Goal: Task Accomplishment & Management: Manage account settings

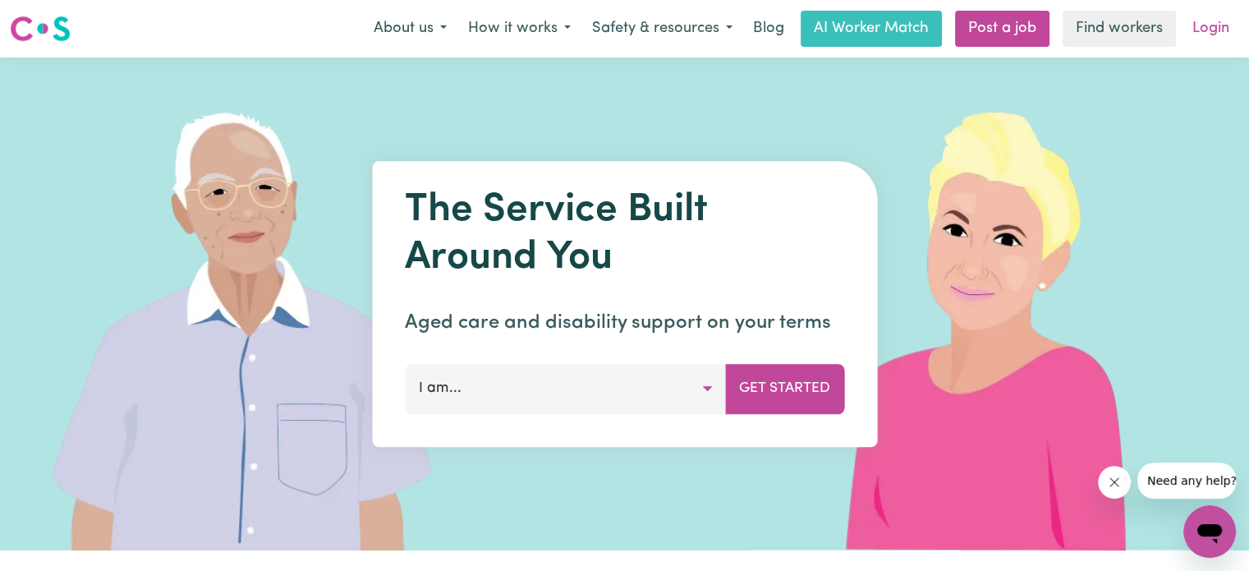
click at [1205, 30] on link "Login" at bounding box center [1210, 29] width 57 height 36
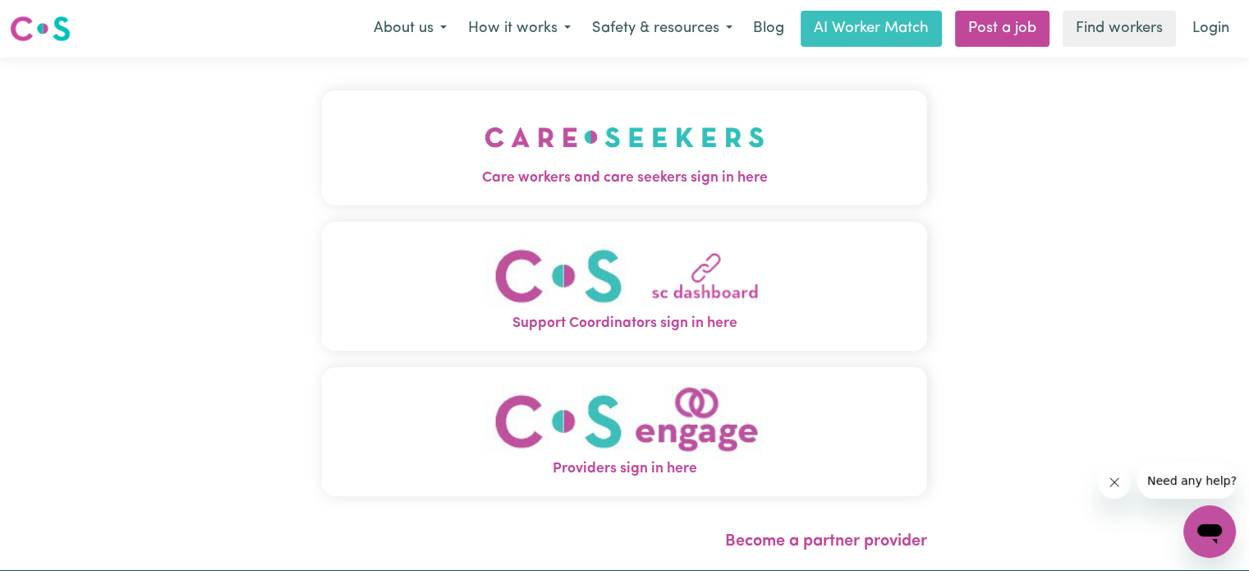
click at [664, 327] on span "Support Coordinators sign in here" at bounding box center [624, 323] width 605 height 21
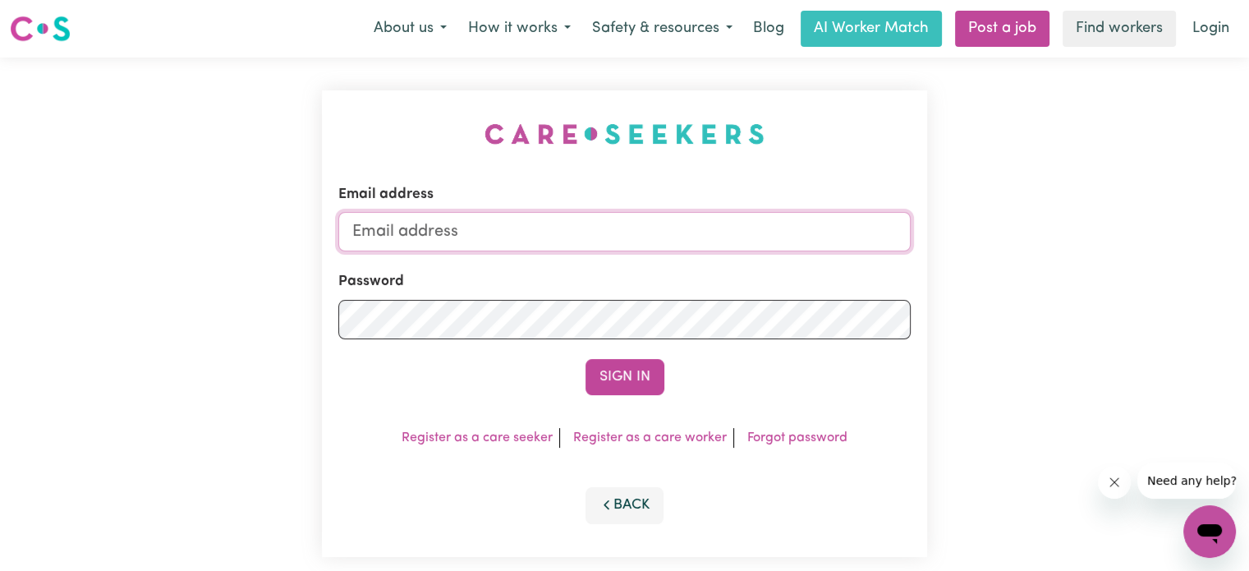
click at [657, 227] on input "Email address" at bounding box center [624, 231] width 572 height 39
type input "[PERSON_NAME][EMAIL_ADDRESS][PERSON_NAME][DOMAIN_NAME]"
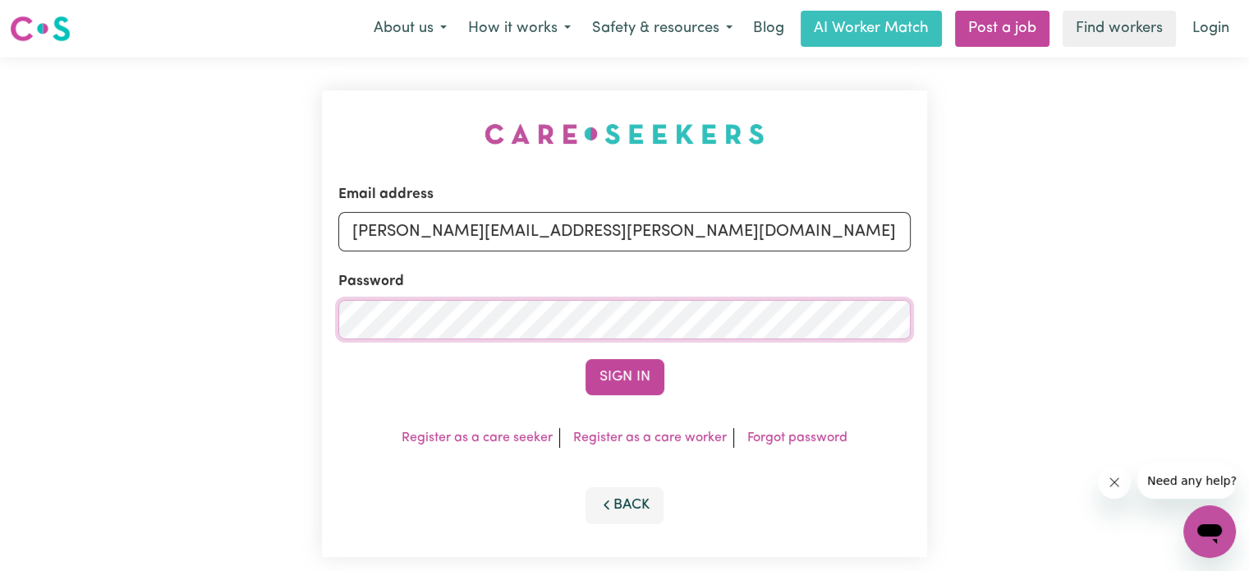
click at [585, 359] on button "Sign In" at bounding box center [624, 377] width 79 height 36
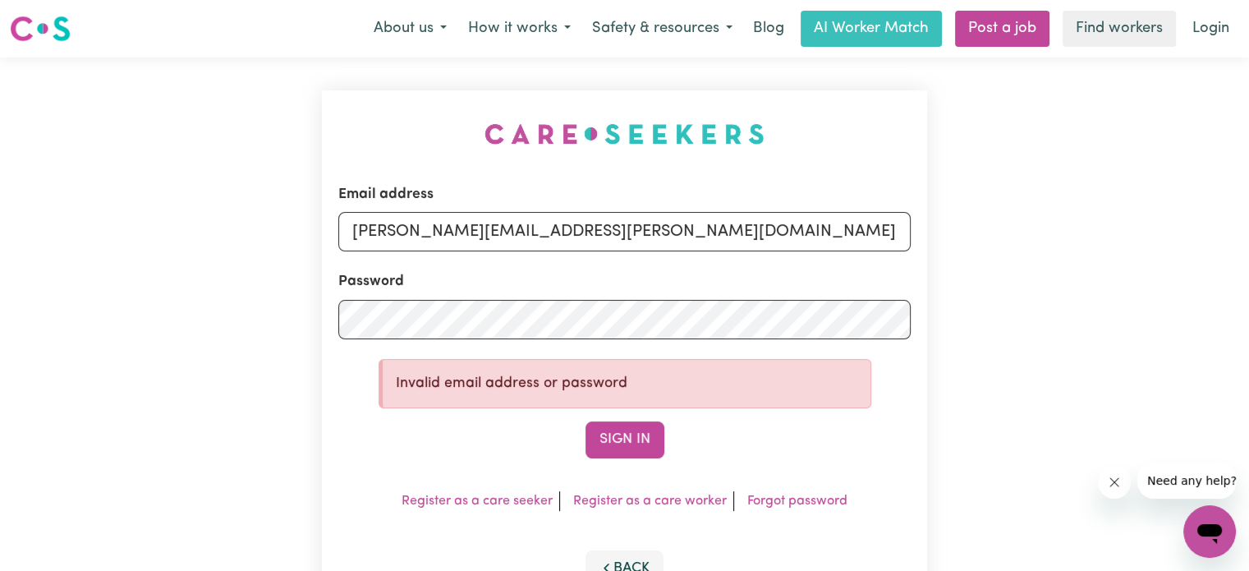
click at [896, 377] on form "Email address glenn.bowden@nonabeldisability.com.au Password Invalid email addr…" at bounding box center [624, 321] width 572 height 274
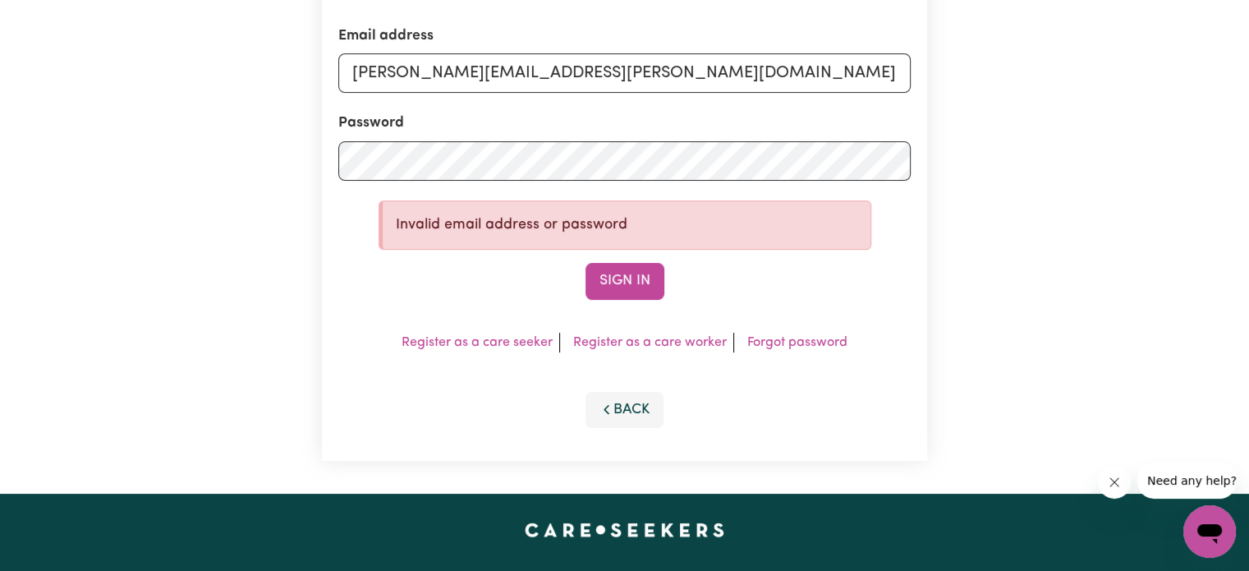
scroll to position [164, 0]
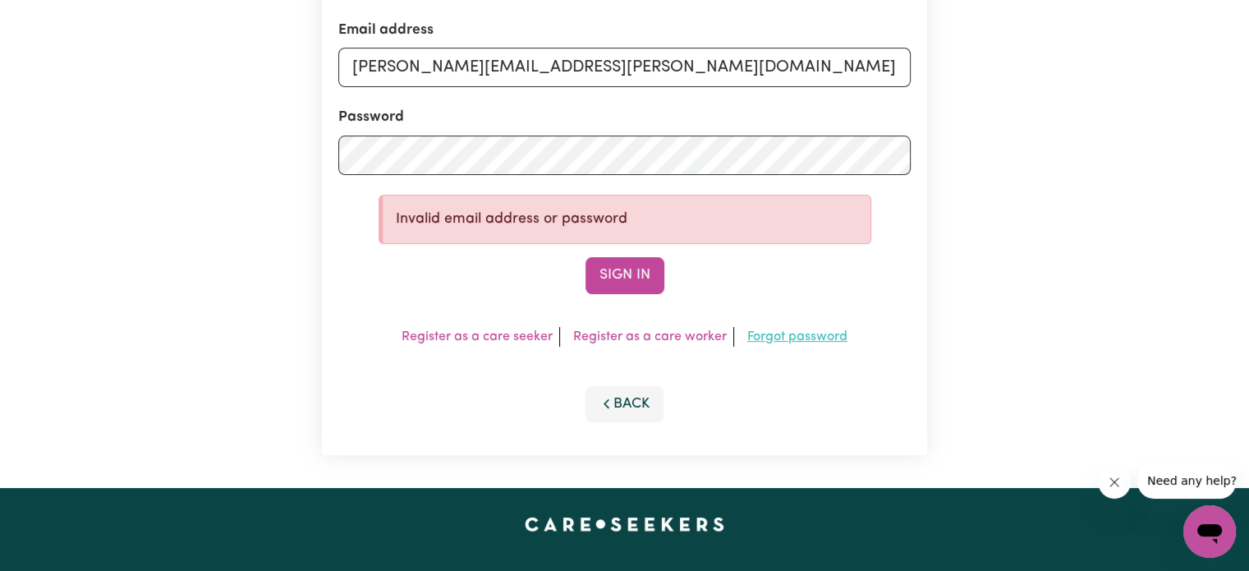
click at [798, 334] on link "Forgot password" at bounding box center [797, 336] width 100 height 13
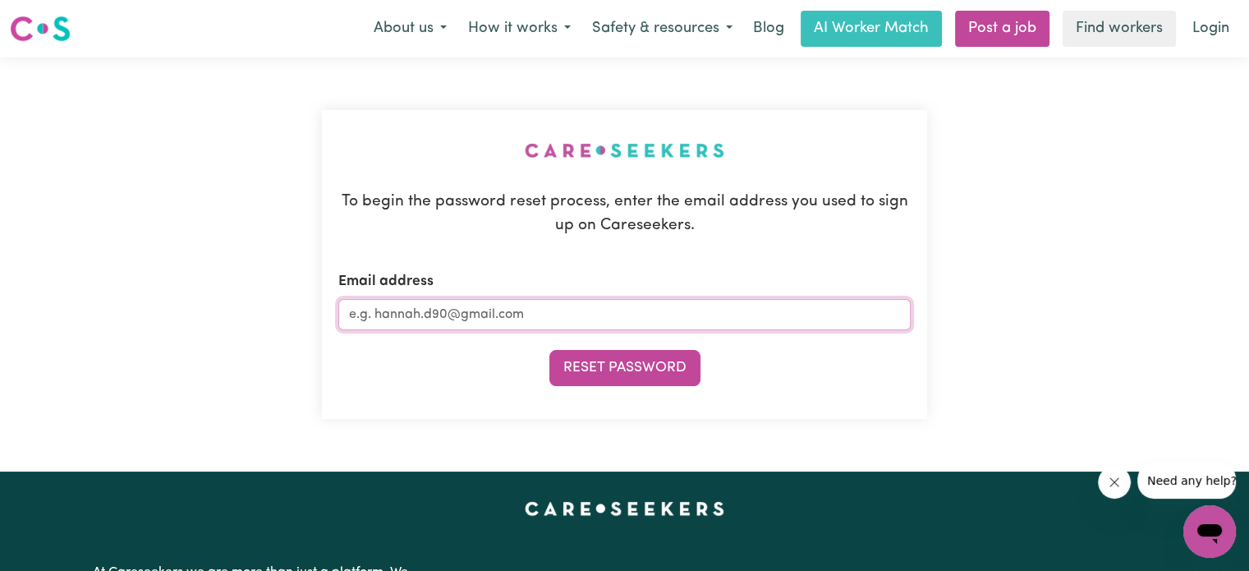
click at [667, 305] on input "Email address" at bounding box center [624, 314] width 572 height 31
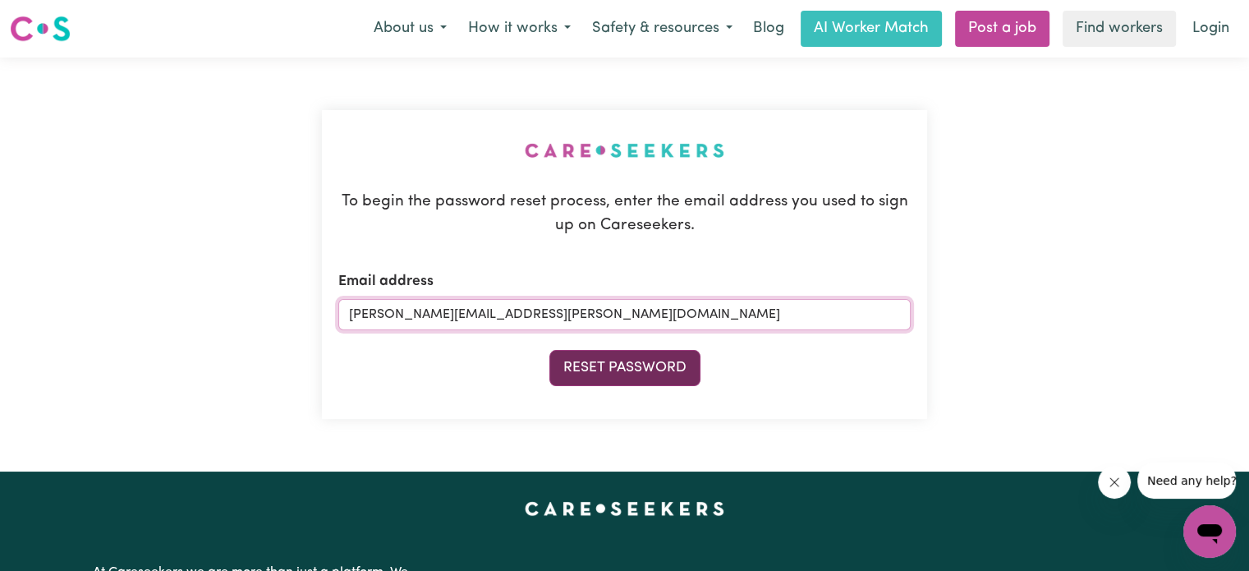
type input "[PERSON_NAME][EMAIL_ADDRESS][PERSON_NAME][DOMAIN_NAME]"
click at [630, 364] on button "Reset Password" at bounding box center [624, 368] width 151 height 36
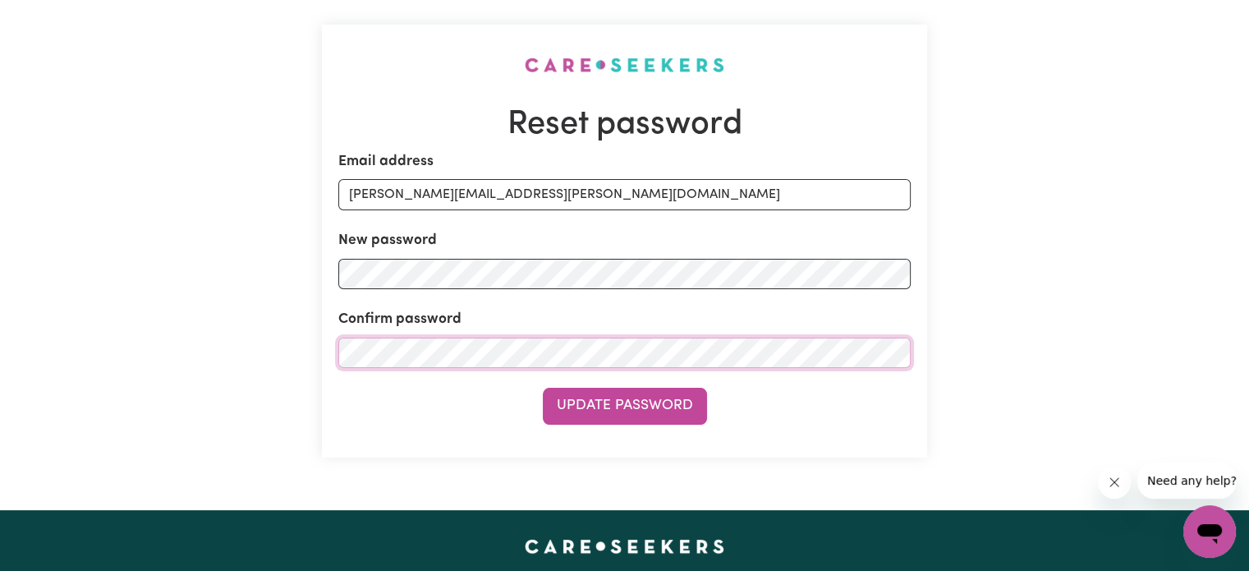
scroll to position [246, 0]
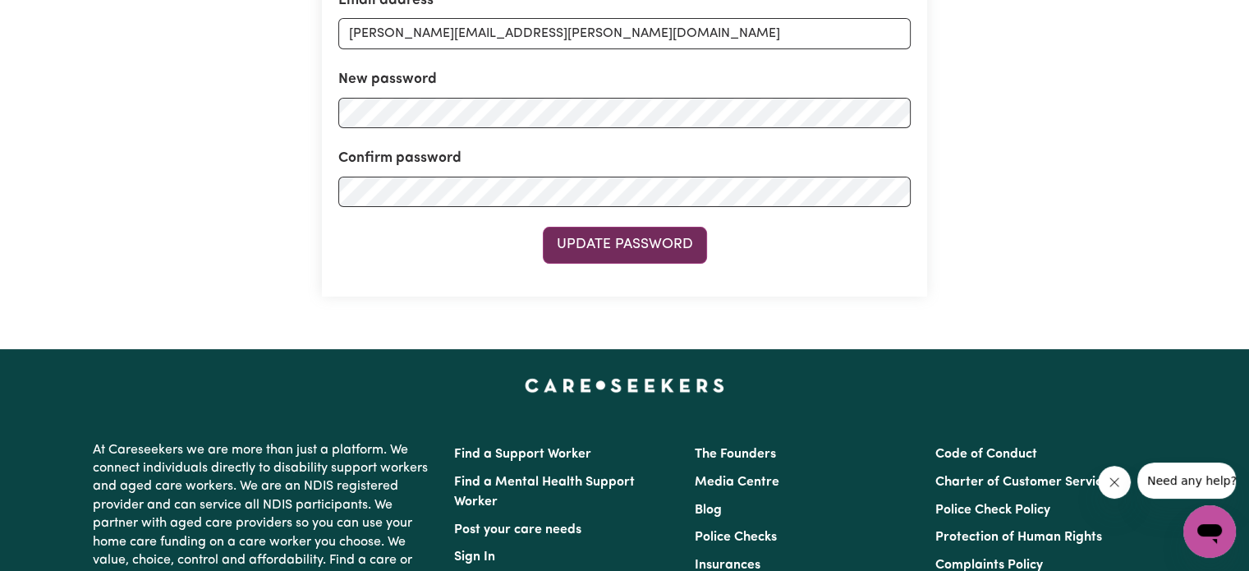
click at [608, 245] on button "Update Password" at bounding box center [625, 245] width 164 height 36
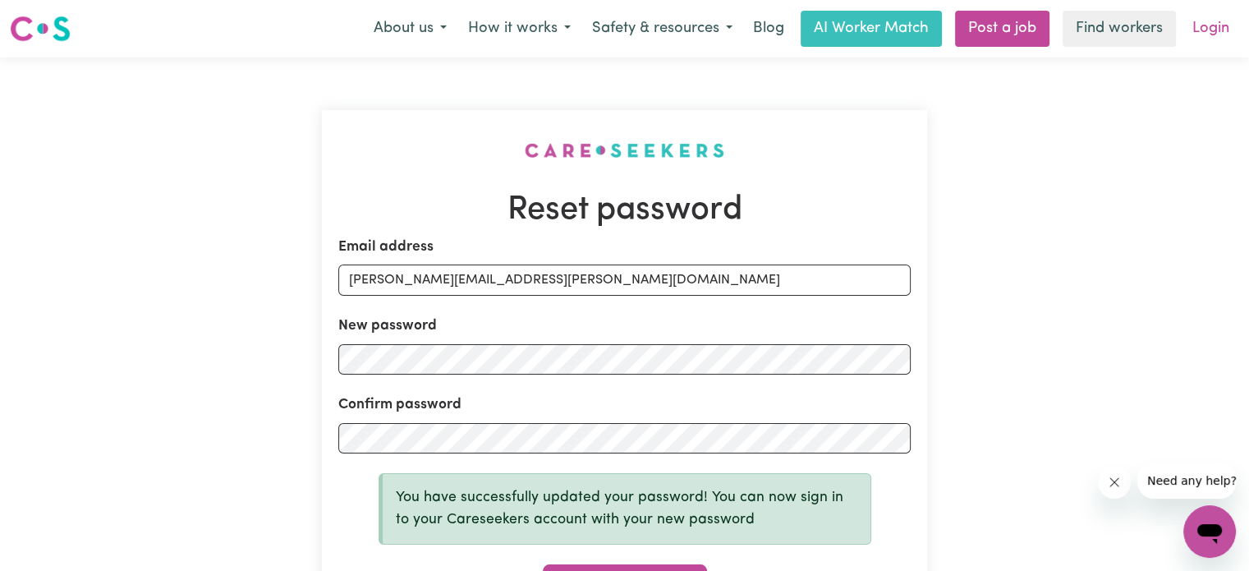
click at [1212, 27] on link "Login" at bounding box center [1210, 29] width 57 height 36
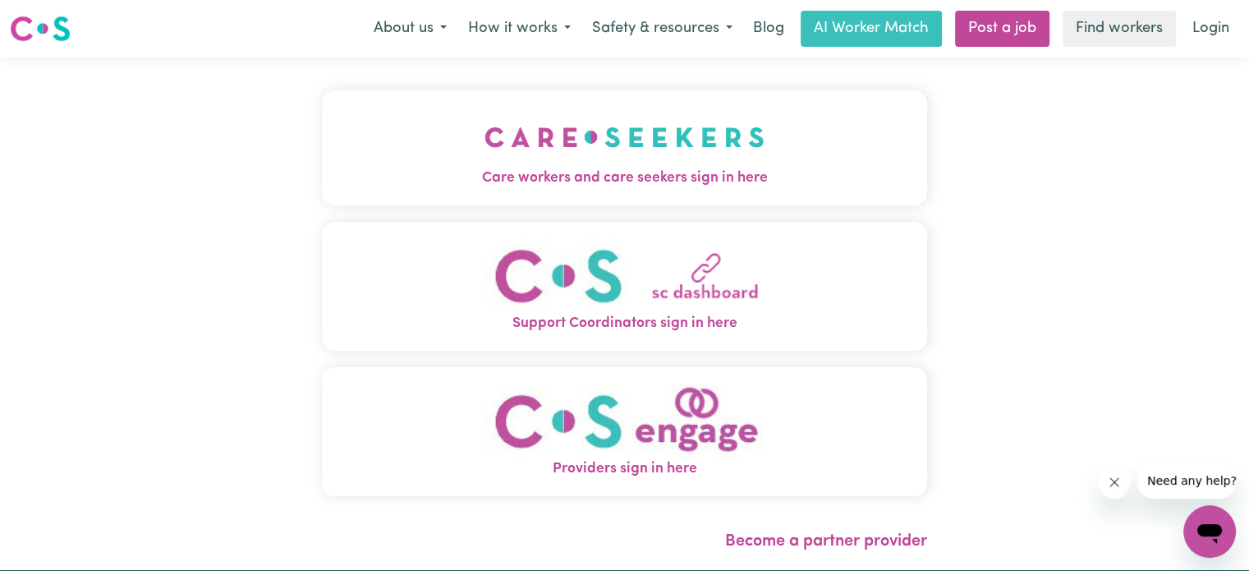
click at [734, 318] on span "Support Coordinators sign in here" at bounding box center [624, 323] width 605 height 21
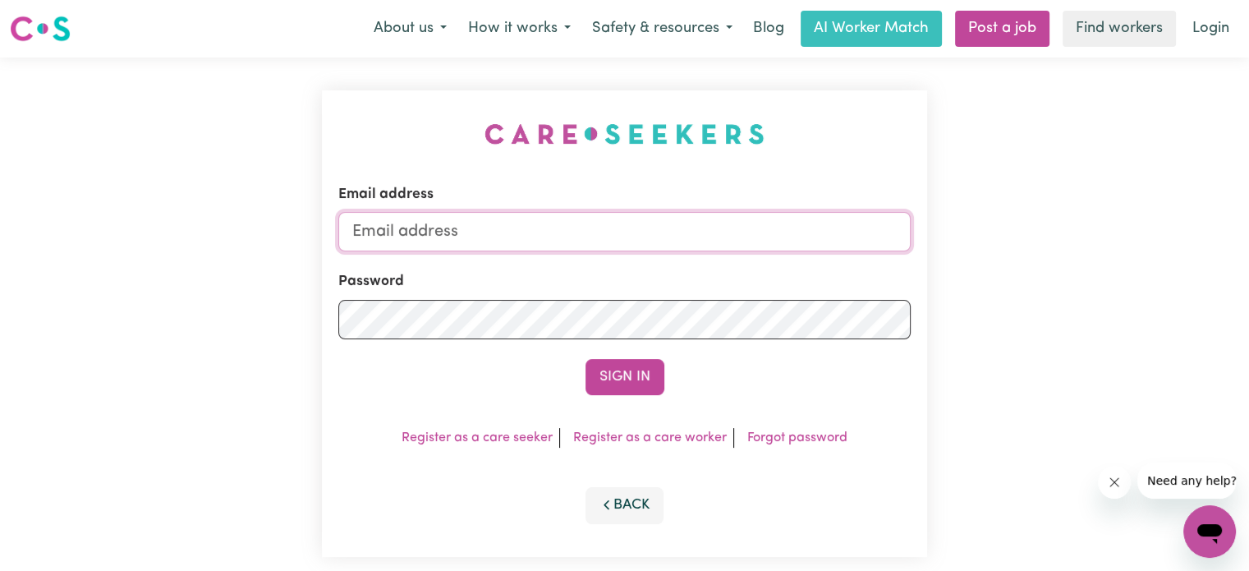
click at [604, 239] on input "Email address" at bounding box center [624, 231] width 572 height 39
type input "[PERSON_NAME][EMAIL_ADDRESS][PERSON_NAME][DOMAIN_NAME]"
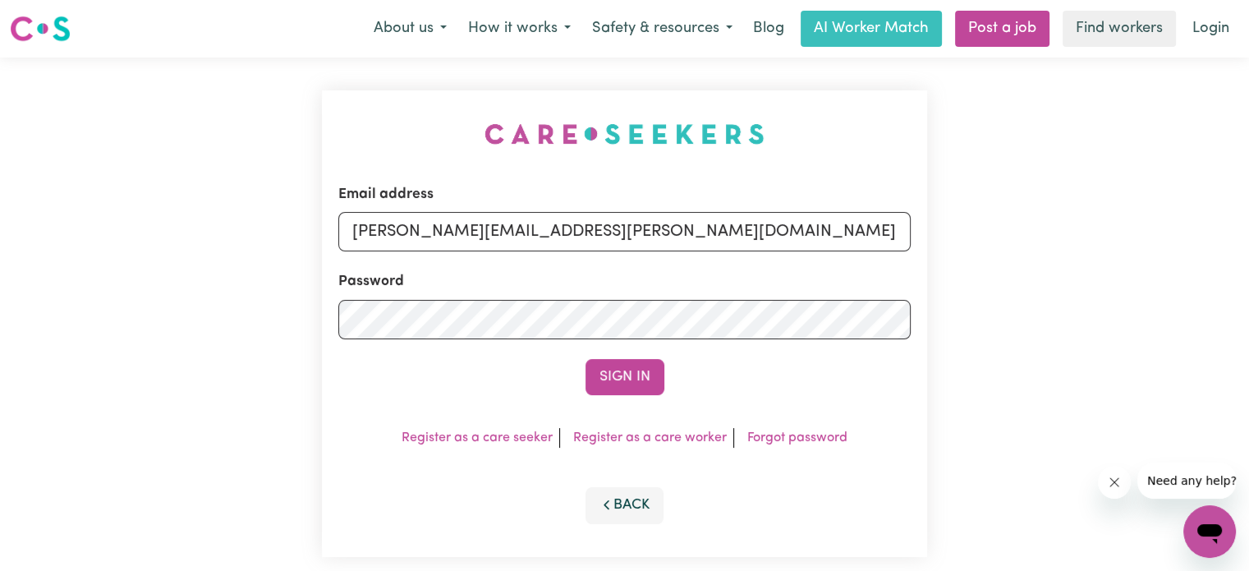
click at [1069, 433] on div "Email address [PERSON_NAME][EMAIL_ADDRESS][PERSON_NAME][DOMAIN_NAME] Password S…" at bounding box center [624, 323] width 1249 height 532
click at [630, 373] on button "Sign In" at bounding box center [624, 377] width 79 height 36
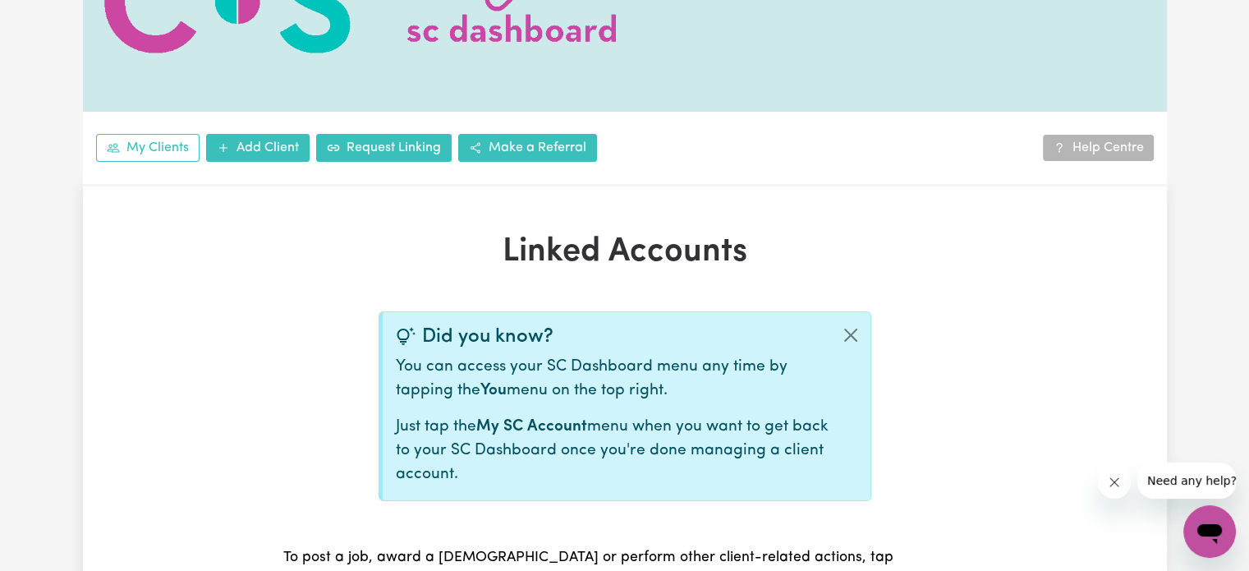
scroll to position [410, 0]
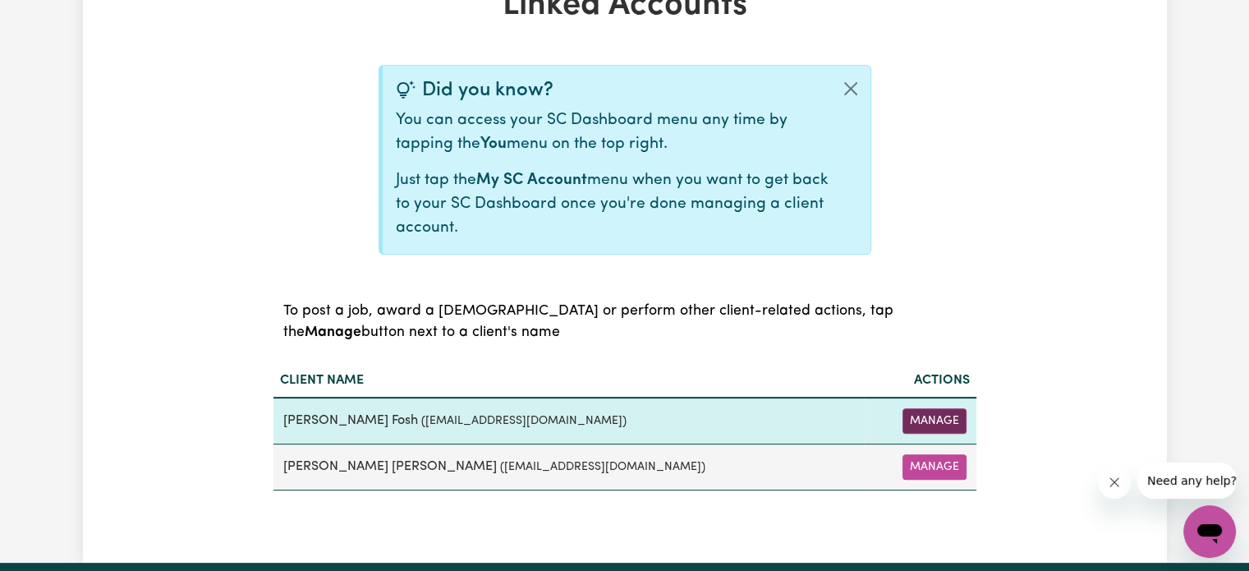
click at [919, 418] on button "Manage" at bounding box center [934, 420] width 64 height 25
